Goal: Task Accomplishment & Management: Manage account settings

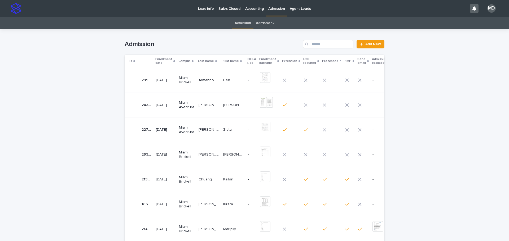
click at [206, 106] on p "[PERSON_NAME]" at bounding box center [209, 105] width 21 height 6
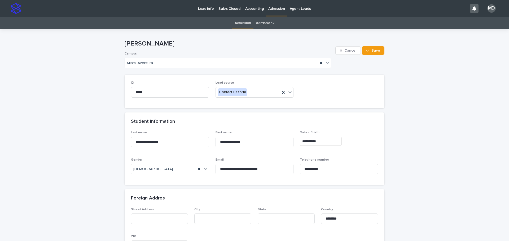
click at [241, 24] on link "Admission" at bounding box center [243, 23] width 16 height 12
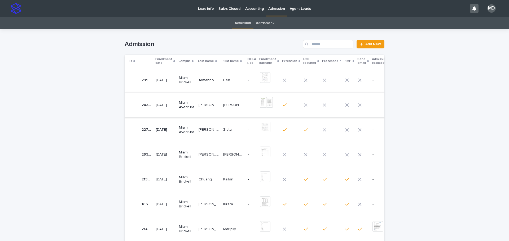
click at [260, 103] on img at bounding box center [263, 102] width 7 height 11
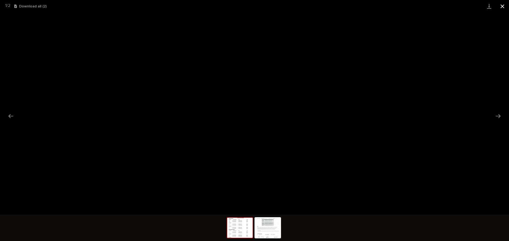
click at [505, 6] on button "Close gallery" at bounding box center [502, 6] width 13 height 12
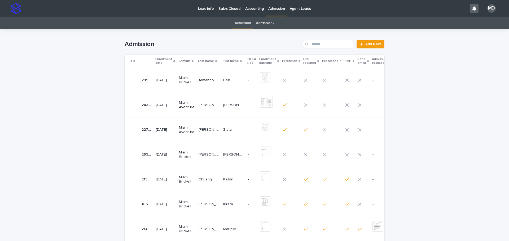
click at [185, 104] on p "Miami Aventura" at bounding box center [186, 105] width 15 height 9
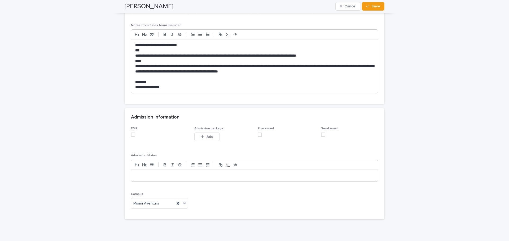
scroll to position [543, 0]
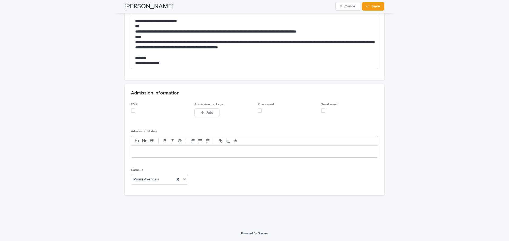
click at [131, 113] on span at bounding box center [133, 111] width 4 height 4
click at [258, 112] on span at bounding box center [260, 111] width 4 height 4
click at [375, 8] on button "Save" at bounding box center [373, 6] width 23 height 8
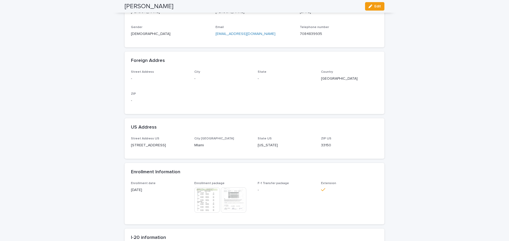
scroll to position [0, 0]
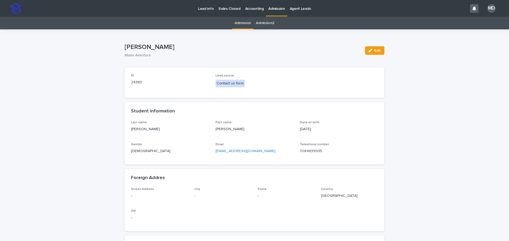
click at [243, 23] on link "Admission" at bounding box center [243, 23] width 16 height 12
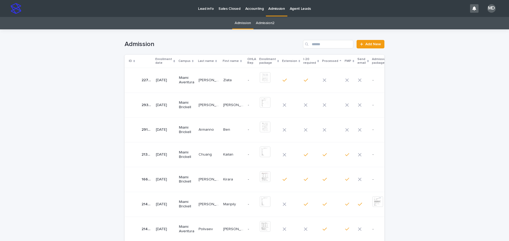
click at [206, 106] on p "[PERSON_NAME]" at bounding box center [209, 105] width 21 height 6
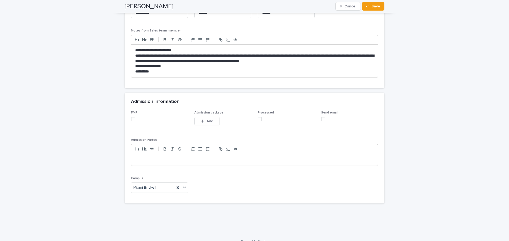
scroll to position [464, 0]
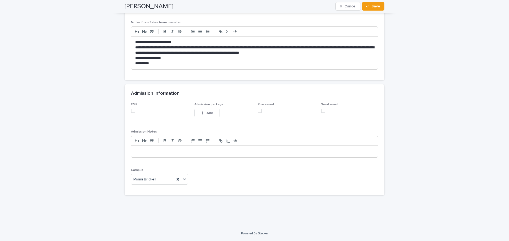
click at [132, 112] on span at bounding box center [133, 111] width 4 height 4
click at [258, 111] on span at bounding box center [260, 111] width 4 height 4
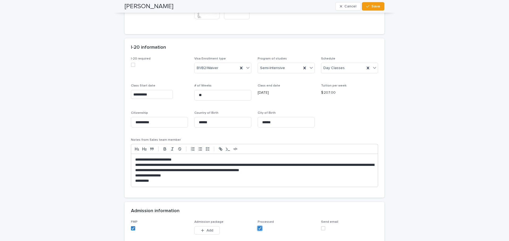
scroll to position [332, 0]
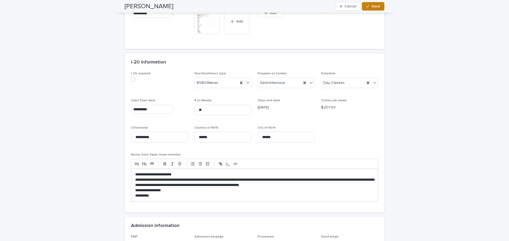
click at [374, 8] on span "Save" at bounding box center [375, 7] width 9 height 4
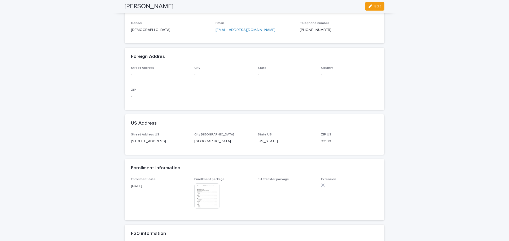
scroll to position [0, 0]
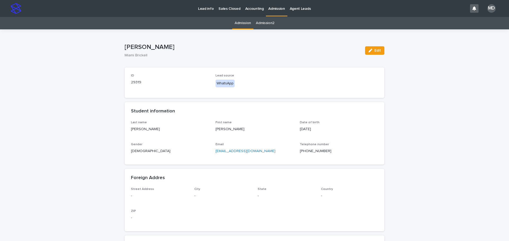
click at [246, 23] on link "Admission" at bounding box center [243, 23] width 16 height 12
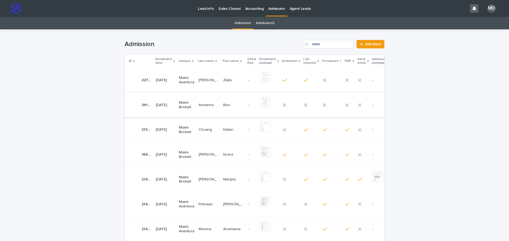
click at [260, 100] on img at bounding box center [265, 102] width 11 height 11
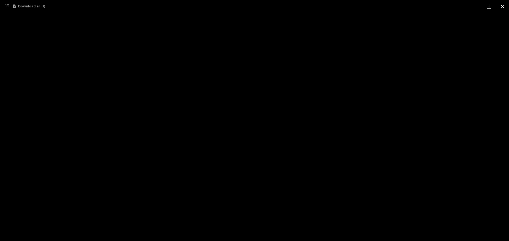
click at [502, 6] on button "Close gallery" at bounding box center [502, 6] width 13 height 12
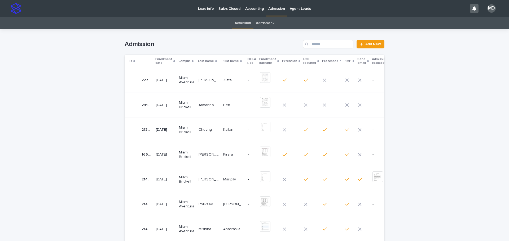
click at [203, 104] on p "Armanno" at bounding box center [207, 105] width 16 height 6
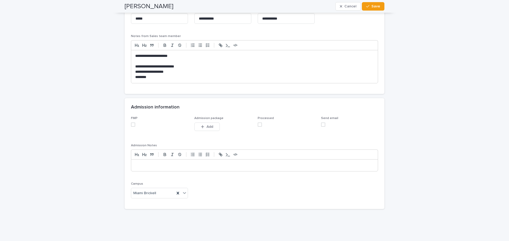
scroll to position [464, 0]
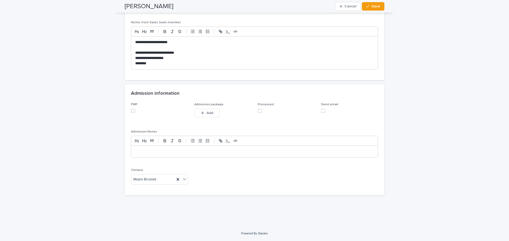
click at [132, 111] on span at bounding box center [133, 111] width 4 height 4
click at [258, 112] on span at bounding box center [260, 111] width 4 height 4
click at [373, 7] on span "Save" at bounding box center [375, 7] width 9 height 4
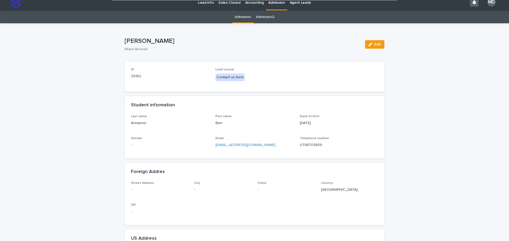
scroll to position [0, 0]
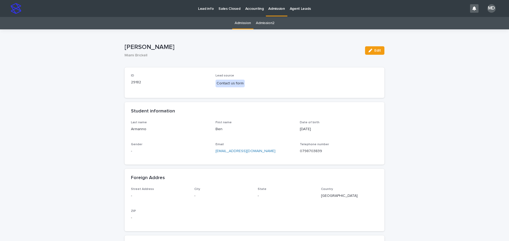
click at [243, 22] on link "Admission" at bounding box center [243, 23] width 16 height 12
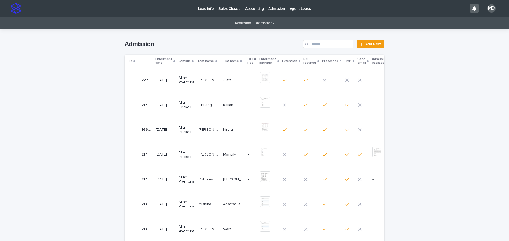
click at [206, 81] on p "[PERSON_NAME]" at bounding box center [209, 80] width 21 height 6
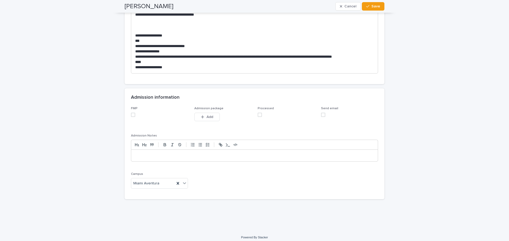
scroll to position [517, 0]
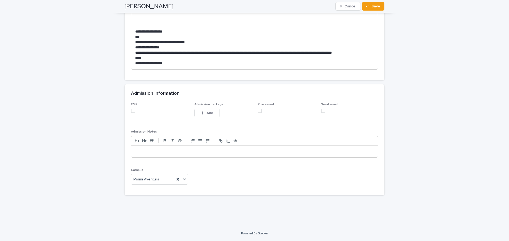
click at [131, 112] on span at bounding box center [133, 111] width 4 height 4
click at [259, 112] on span at bounding box center [260, 111] width 4 height 4
click at [376, 7] on span "Save" at bounding box center [375, 7] width 9 height 4
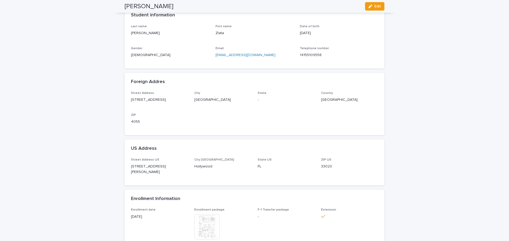
scroll to position [0, 0]
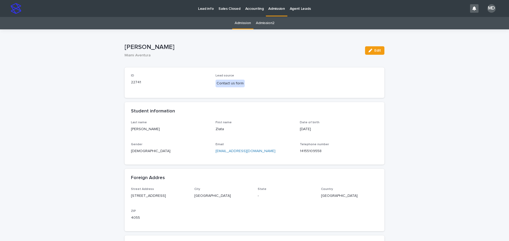
click at [244, 24] on link "Admission" at bounding box center [243, 23] width 16 height 12
